Goal: Information Seeking & Learning: Find specific fact

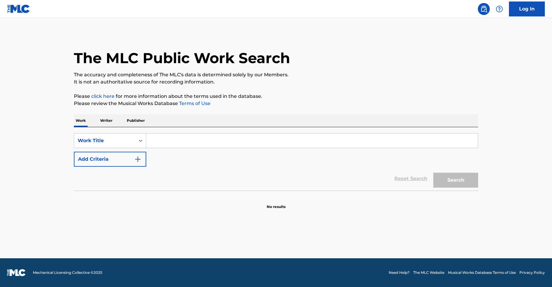
click at [165, 137] on input "Search Form" at bounding box center [311, 140] width 331 height 14
paste input "SEU LUGAR"
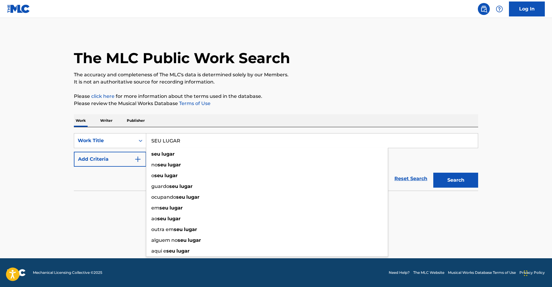
type input "SEU LUGAR"
click at [130, 155] on button "Add Criteria" at bounding box center [110, 159] width 72 height 15
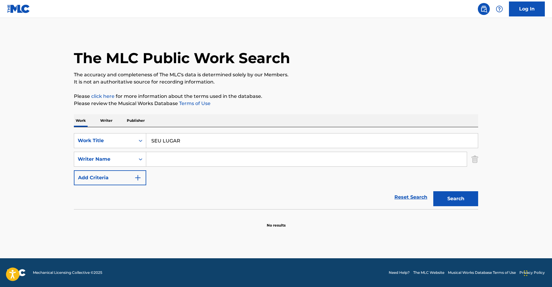
click at [187, 158] on input "Search Form" at bounding box center [306, 159] width 320 height 14
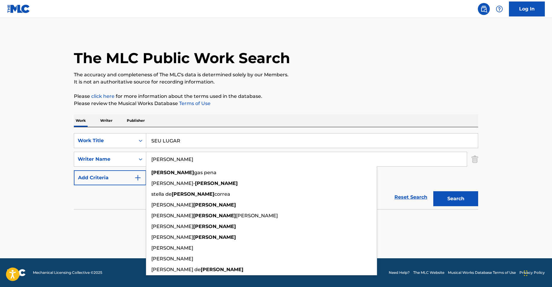
type input "[PERSON_NAME]"
click at [433, 191] on button "Search" at bounding box center [455, 198] width 45 height 15
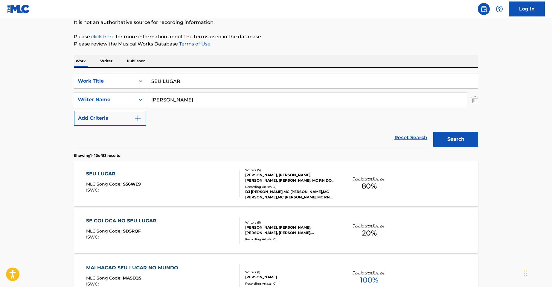
scroll to position [60, 0]
click at [290, 173] on div "[PERSON_NAME], [PERSON_NAME], [PERSON_NAME], [PERSON_NAME], MC RN DO CAPAO" at bounding box center [290, 177] width 90 height 11
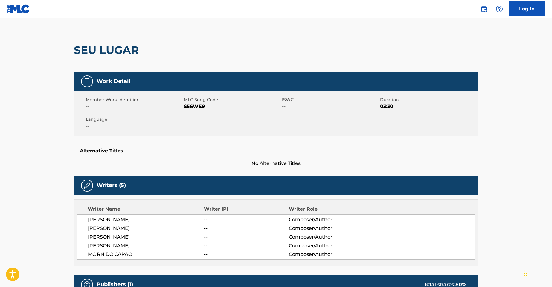
scroll to position [90, 0]
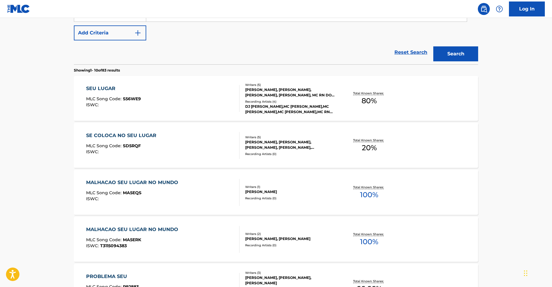
scroll to position [60, 0]
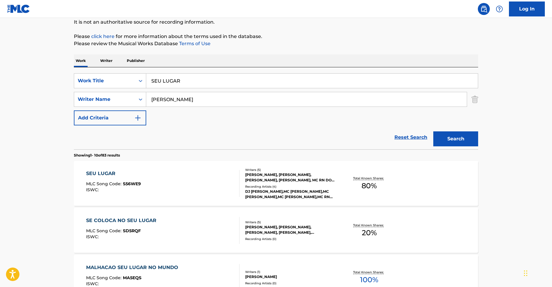
drag, startPoint x: 181, startPoint y: 97, endPoint x: 108, endPoint y: 89, distance: 73.9
click at [111, 96] on div "SearchWithCriteriaa83b9bcb-1d35-4d1c-8a6e-70418524ae17 Writer Name [PERSON_NAME]" at bounding box center [276, 99] width 404 height 15
paste input "Mancin"
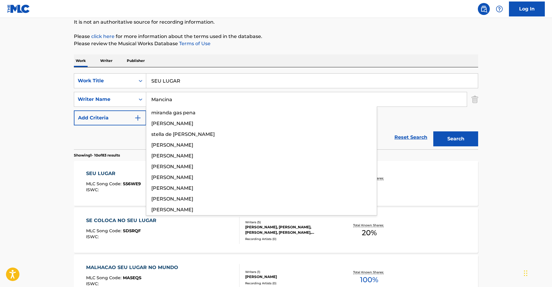
type input "Mancina"
click at [433, 131] on button "Search" at bounding box center [455, 138] width 45 height 15
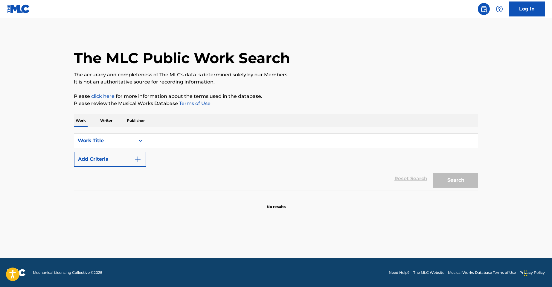
click at [158, 138] on input "Search Form" at bounding box center [311, 140] width 331 height 14
paste input "Mancina"
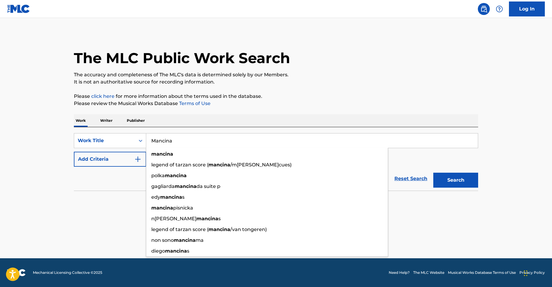
type input "Mancina"
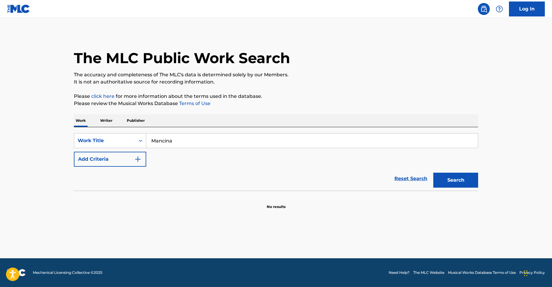
click at [136, 156] on img "Search Form" at bounding box center [137, 158] width 7 height 7
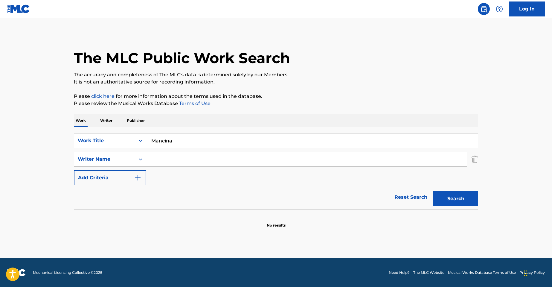
click at [176, 157] on input "Search Form" at bounding box center [306, 159] width 320 height 14
paste input "Mancina"
type input "Mancina"
drag, startPoint x: 189, startPoint y: 143, endPoint x: 98, endPoint y: 134, distance: 90.7
click at [110, 137] on div "SearchWithCriteria3ef27d10-2171-4b10-8343-15c6c7abd8fb Work Title Mancina" at bounding box center [276, 140] width 404 height 15
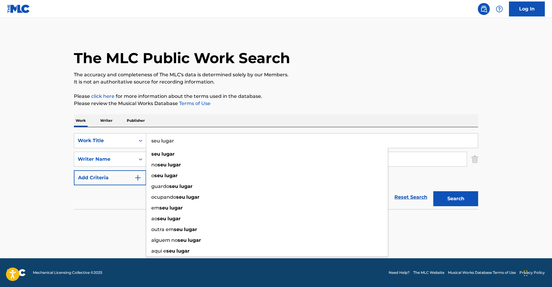
type input "seu lugar"
click at [48, 135] on main "The MLC Public Work Search The accuracy and completeness of The MLC's data is d…" at bounding box center [276, 138] width 552 height 240
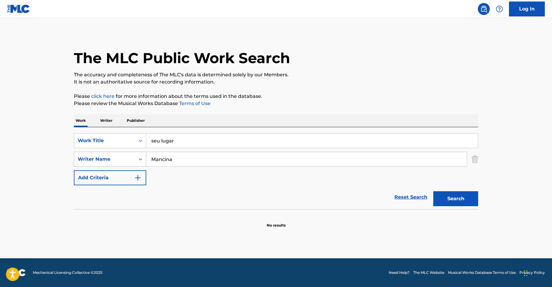
drag, startPoint x: 202, startPoint y: 155, endPoint x: 119, endPoint y: 157, distance: 82.8
click at [119, 157] on div "SearchWithCriteria519ac419-04fe-4e5a-88e6-1b1c40f323db Writer Name Mancina" at bounding box center [276, 159] width 404 height 15
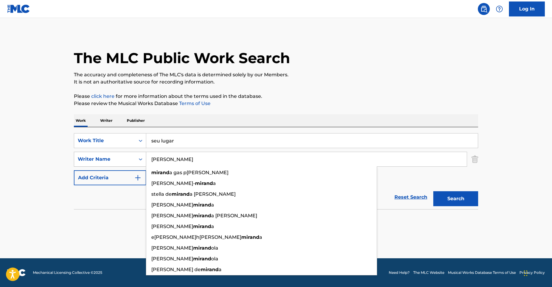
type input "[PERSON_NAME]"
click at [433, 191] on button "Search" at bounding box center [455, 198] width 45 height 15
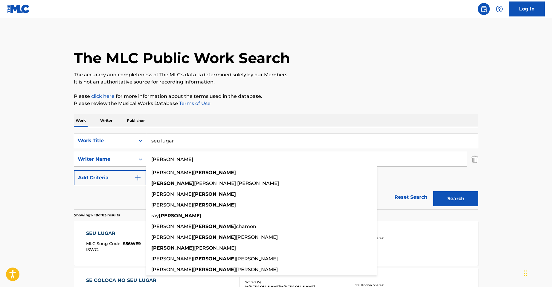
click at [99, 240] on div "SEU LUGAR MLC Song Code : S56WE9 ISWC :" at bounding box center [113, 243] width 55 height 27
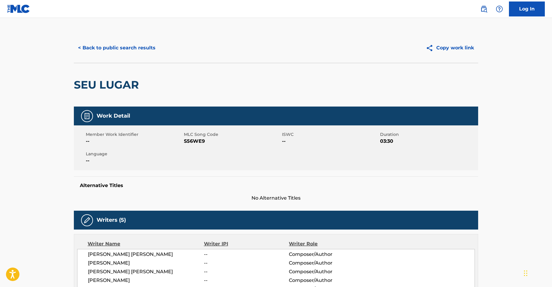
click at [185, 141] on span "S56WE9" at bounding box center [232, 140] width 97 height 7
copy span "S56WE9"
click at [94, 44] on button "< Back to public search results" at bounding box center [117, 47] width 86 height 15
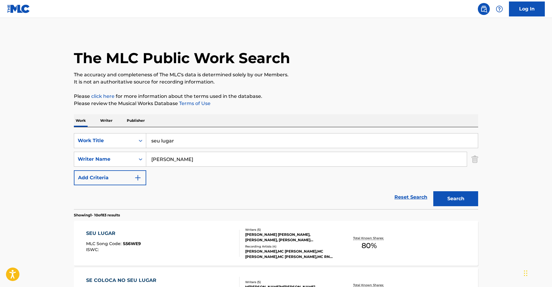
click at [117, 178] on button "Add Criteria" at bounding box center [110, 177] width 72 height 15
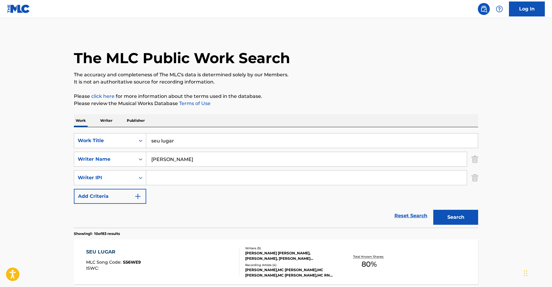
click at [475, 160] on img "Search Form" at bounding box center [474, 159] width 7 height 15
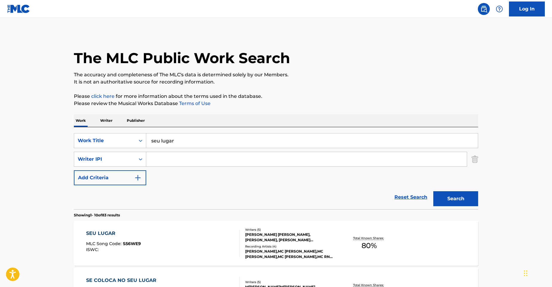
click at [475, 160] on img "Search Form" at bounding box center [474, 159] width 7 height 15
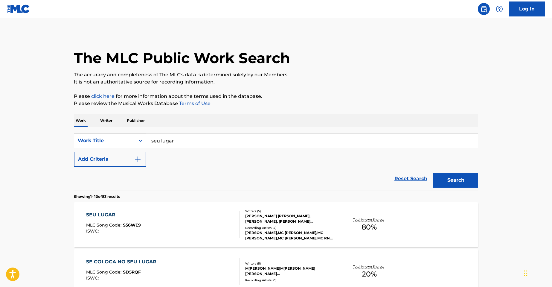
click at [139, 141] on icon "Search Form" at bounding box center [140, 140] width 6 height 6
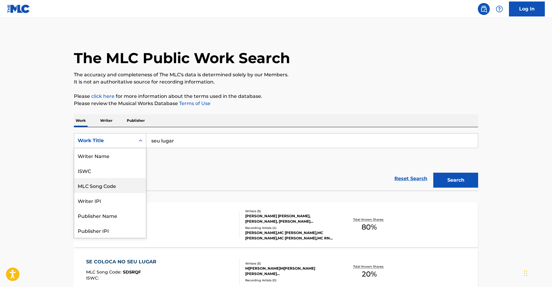
click at [109, 187] on div "MLC Song Code" at bounding box center [110, 185] width 72 height 15
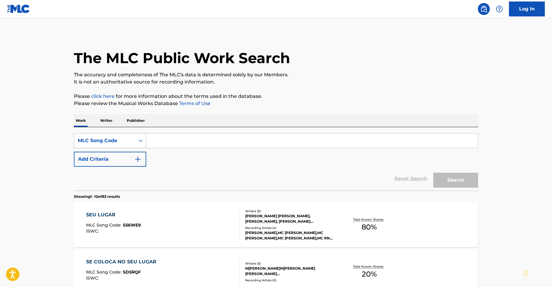
drag, startPoint x: 180, startPoint y: 143, endPoint x: 97, endPoint y: 142, distance: 83.4
click at [107, 142] on div "SearchWithCriteria3246f1ce-5d61-4454-b264-f30626ba1165 MLC Song Code" at bounding box center [276, 140] width 404 height 15
paste input "WV9TV8"
type input "WV9TV8"
click at [433, 172] on button "Search" at bounding box center [455, 179] width 45 height 15
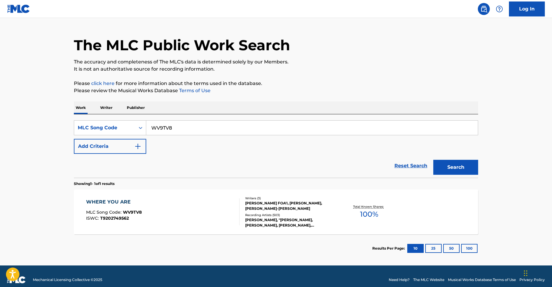
scroll to position [20, 0]
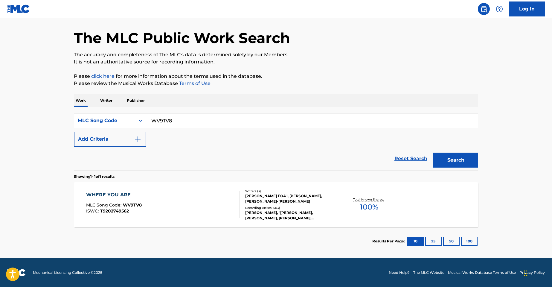
click at [197, 195] on div "WHERE YOU ARE MLC Song Code : WV9TV8 ISWC : T9202749562" at bounding box center [163, 204] width 154 height 27
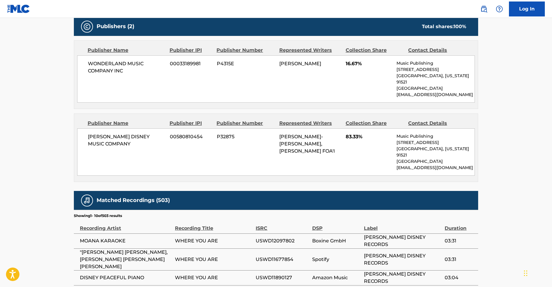
scroll to position [1345, 0]
